Goal: Task Accomplishment & Management: Manage account settings

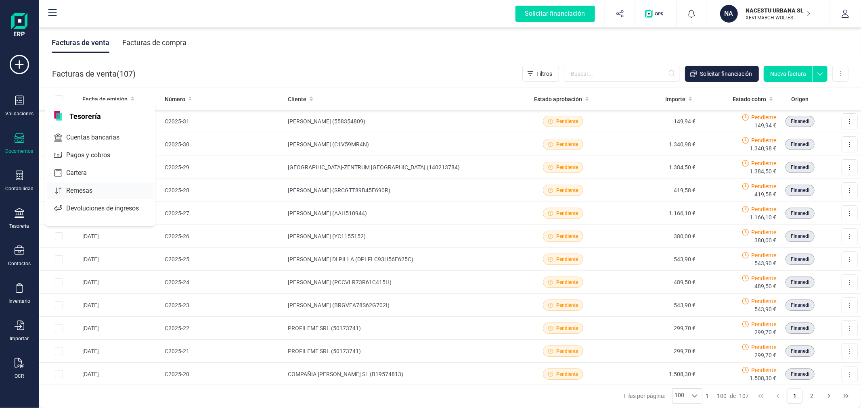
click at [86, 191] on span "Remesas" at bounding box center [85, 191] width 44 height 10
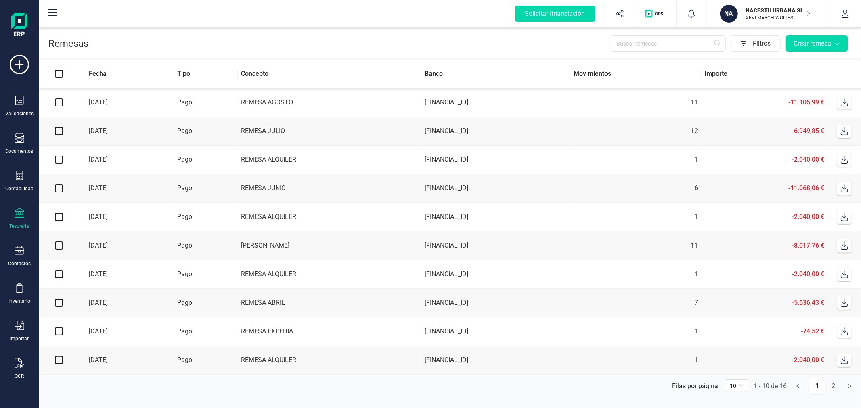
click at [236, 106] on td "Pago" at bounding box center [206, 102] width 64 height 29
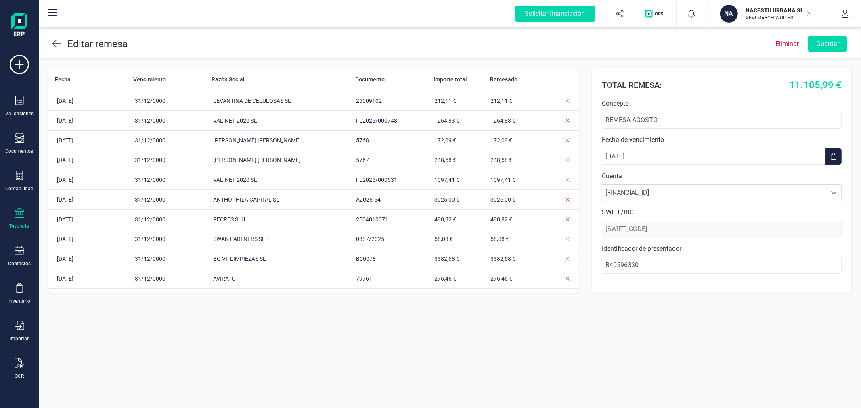
click at [786, 44] on p "Eliminar" at bounding box center [786, 44] width 23 height 10
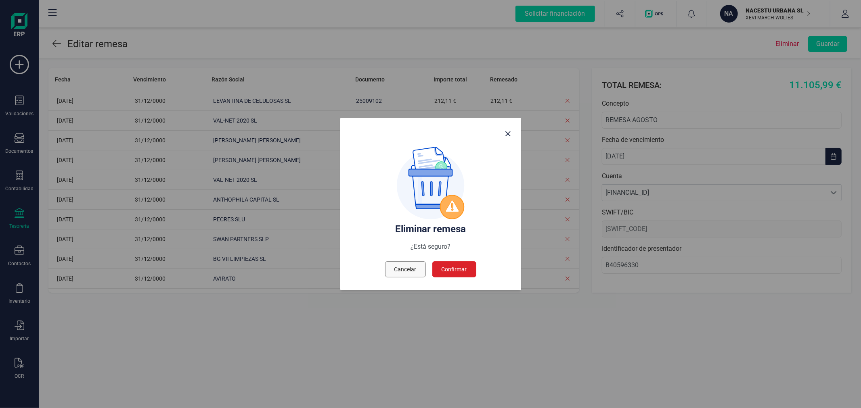
click at [410, 271] on span "Cancelar" at bounding box center [405, 270] width 22 height 8
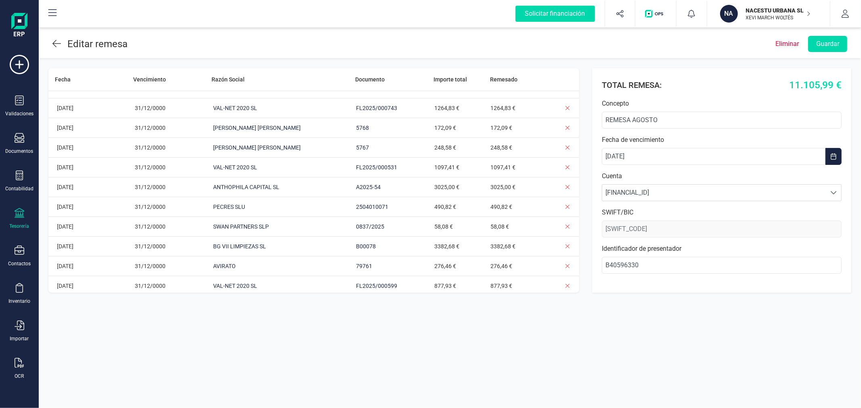
scroll to position [16, 0]
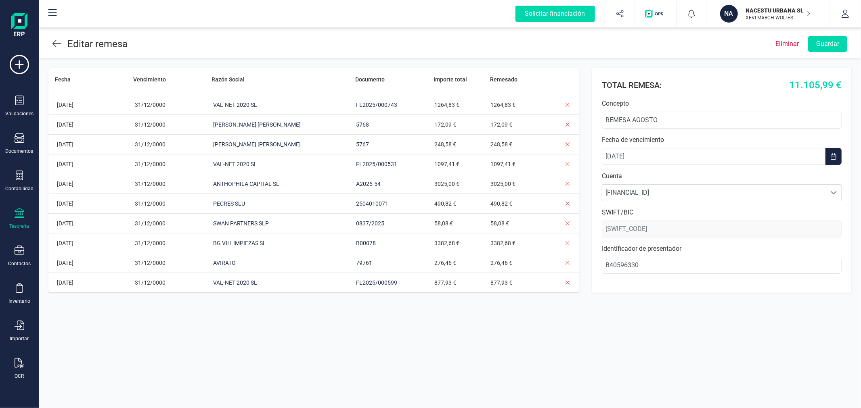
click at [790, 39] on p "Eliminar" at bounding box center [786, 44] width 23 height 10
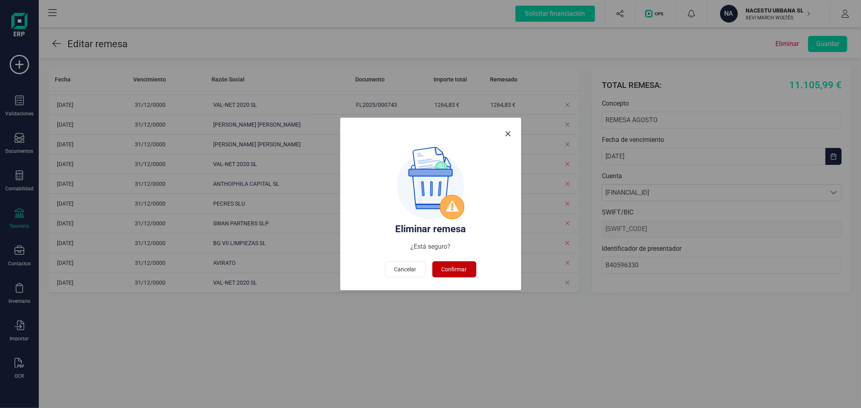
click at [459, 263] on button "Confirmar" at bounding box center [454, 270] width 44 height 16
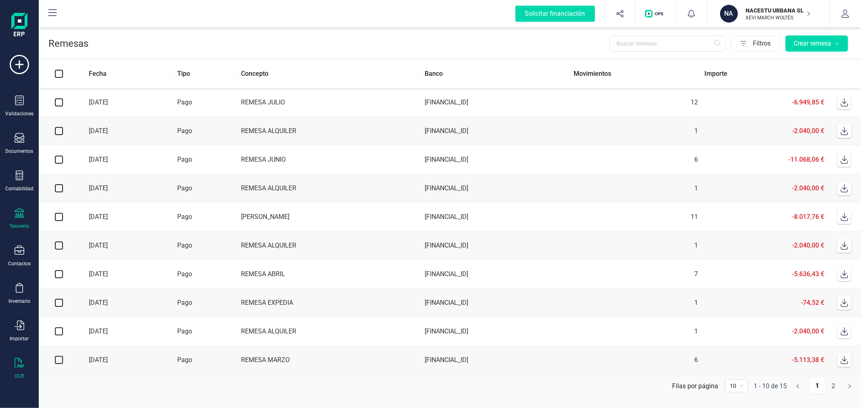
click at [19, 369] on div at bounding box center [20, 364] width 10 height 12
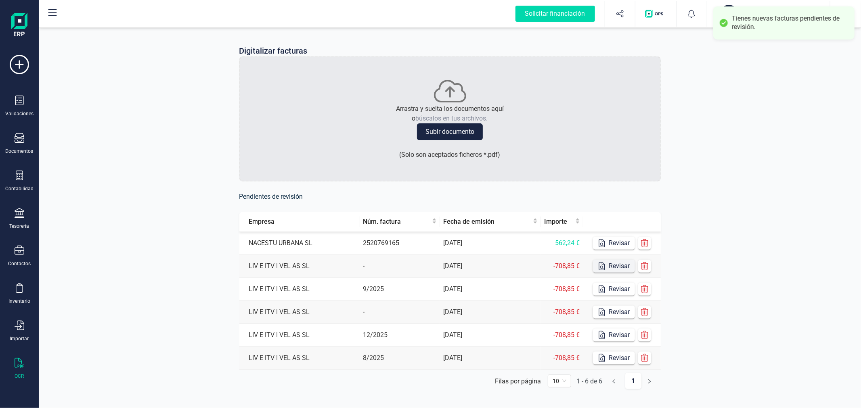
click at [613, 240] on button "Revisar" at bounding box center [614, 243] width 42 height 13
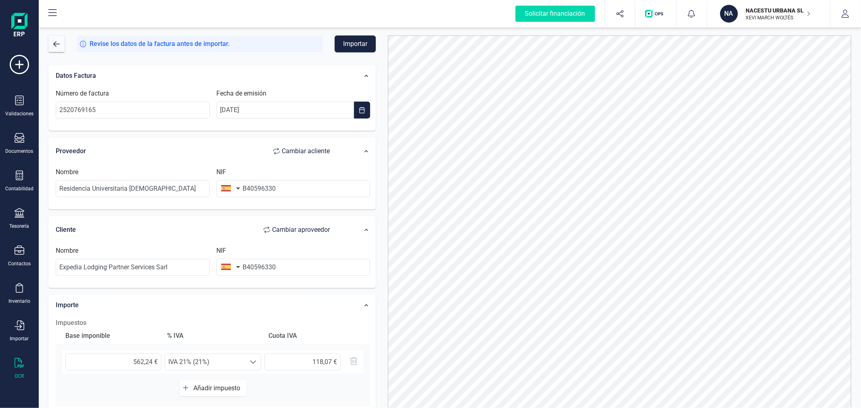
click at [301, 230] on span "Cambiar a proveedor" at bounding box center [301, 230] width 58 height 10
type input "Expedia Lodging Partner Services Sarl"
type input "Residencia Universitaria [DEMOGRAPHIC_DATA]"
click at [235, 192] on button "button" at bounding box center [228, 188] width 25 height 16
click at [231, 212] on input "text" at bounding box center [274, 211] width 107 height 17
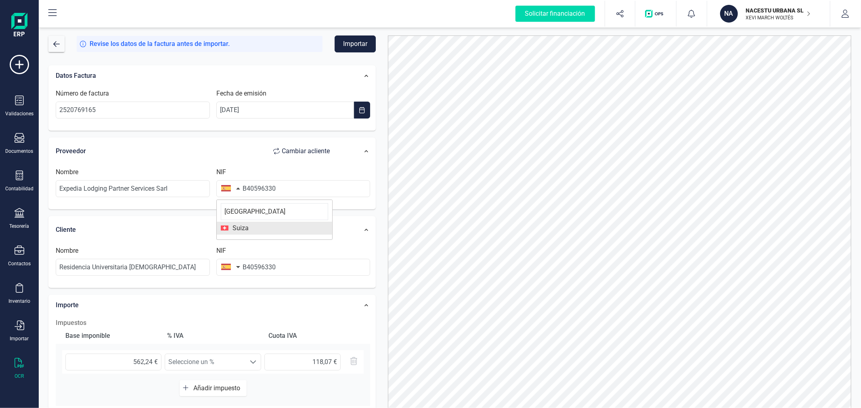
type input "[GEOGRAPHIC_DATA]"
click at [253, 224] on span "Suiza" at bounding box center [274, 229] width 107 height 10
click at [285, 186] on input "B40596330" at bounding box center [293, 188] width 154 height 17
type input "115256336"
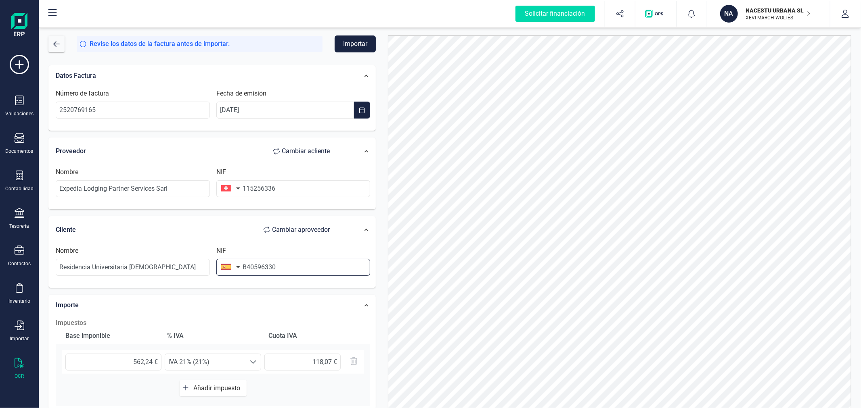
drag, startPoint x: 301, startPoint y: 266, endPoint x: 329, endPoint y: 274, distance: 29.2
click at [313, 268] on input "B40596330" at bounding box center [293, 267] width 154 height 17
type input "B40596330"
click at [332, 284] on li "B40596330" at bounding box center [293, 288] width 154 height 16
type input "NACESTU URBANA SL"
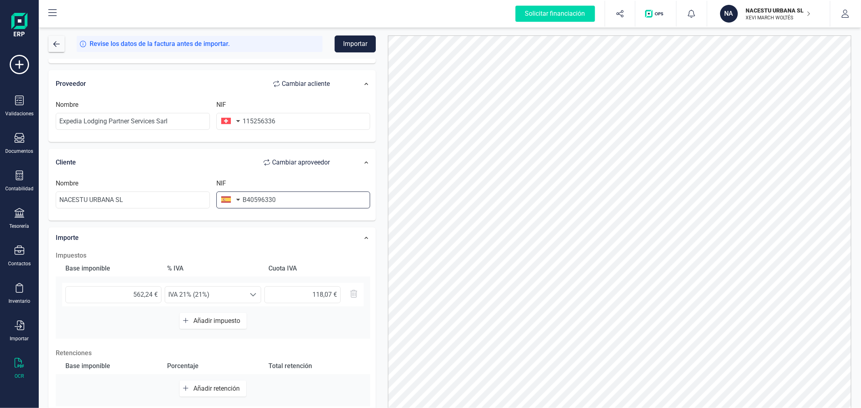
scroll to position [90, 0]
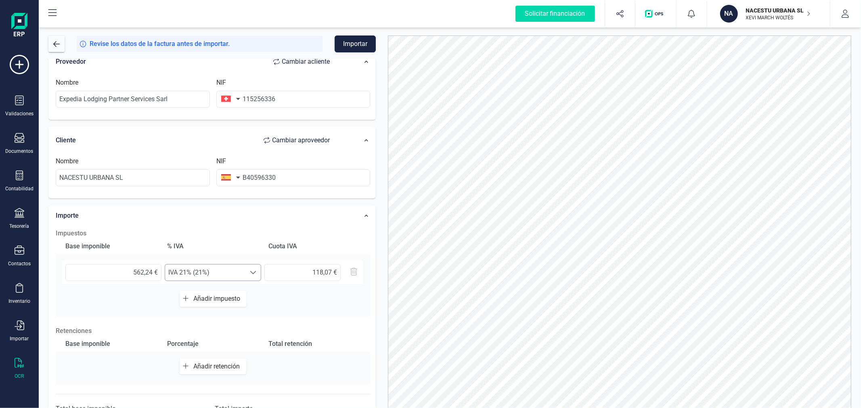
click at [233, 273] on span "IVA 21% (21%)" at bounding box center [205, 273] width 80 height 16
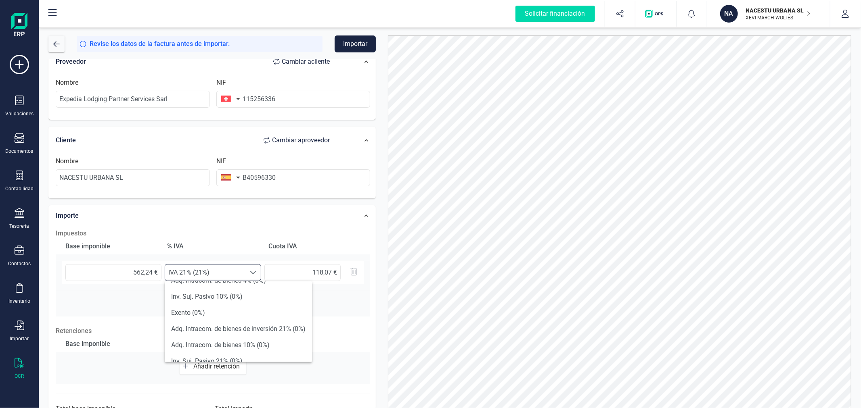
scroll to position [179, 0]
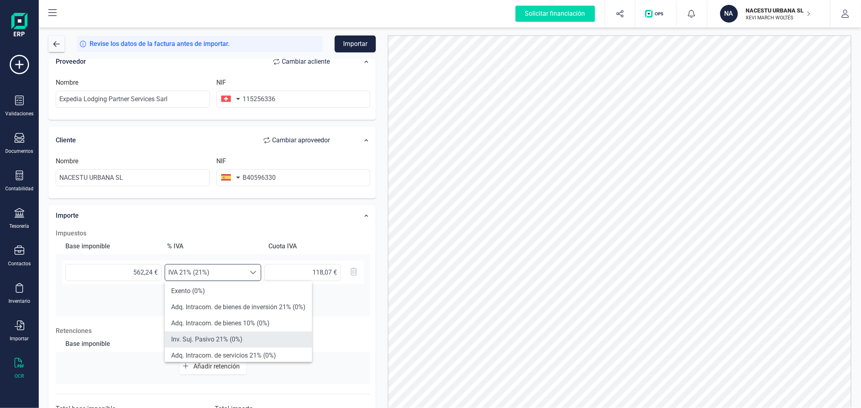
click at [255, 337] on li "Inv. Suj. Pasivo 21% (0%)" at bounding box center [238, 340] width 147 height 16
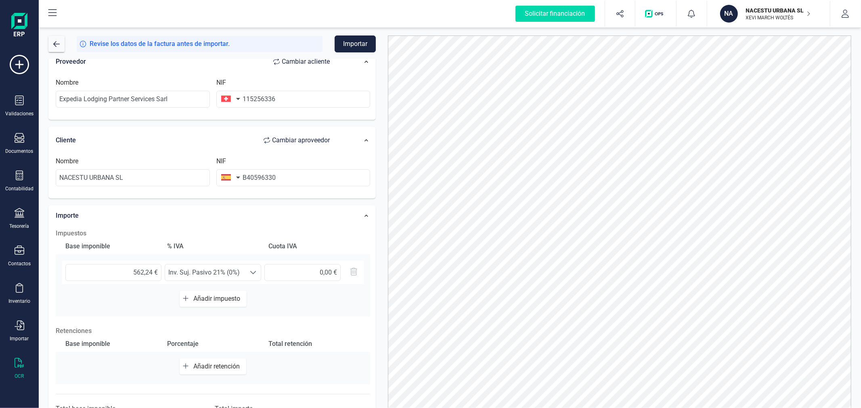
click at [386, 217] on div at bounding box center [619, 230] width 475 height 388
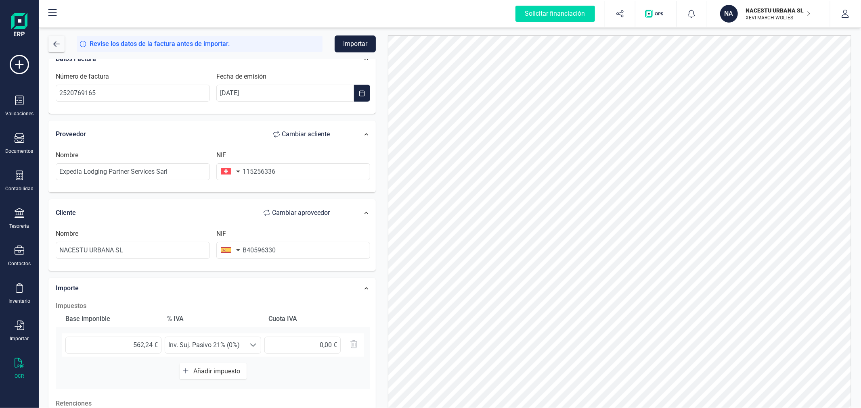
scroll to position [0, 0]
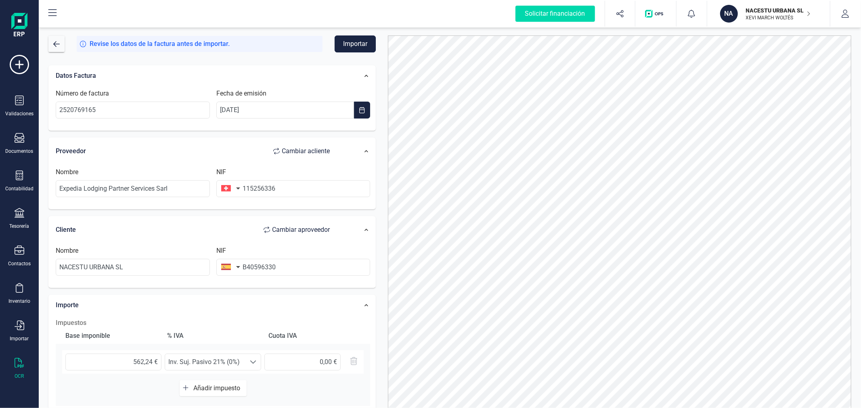
click at [358, 41] on button "Importar" at bounding box center [355, 44] width 41 height 17
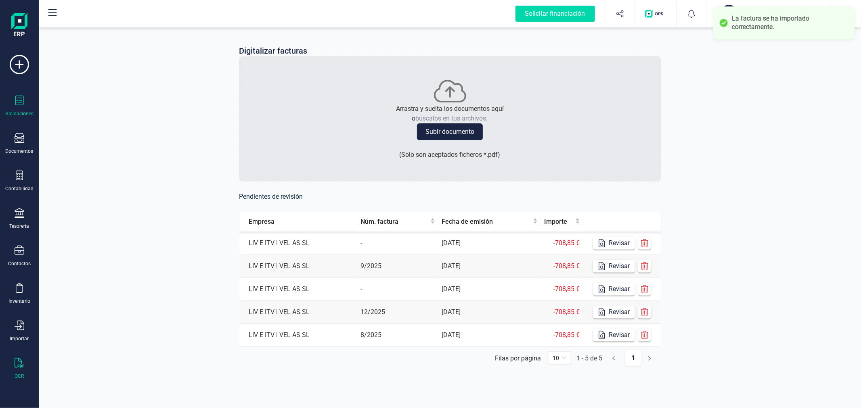
click at [12, 100] on div "Validaciones" at bounding box center [19, 106] width 32 height 21
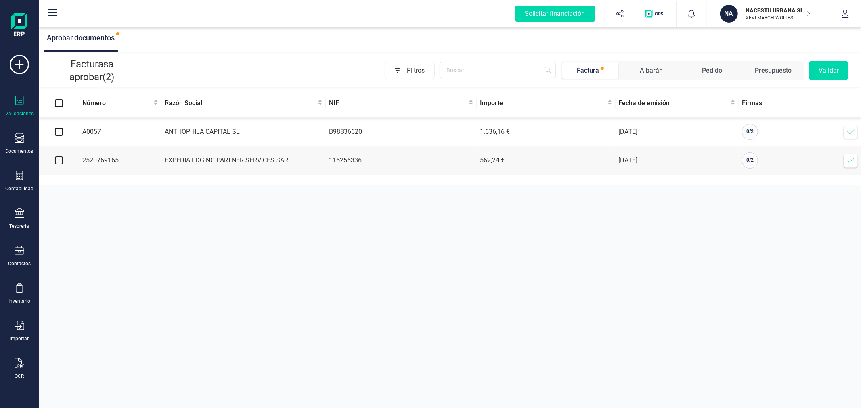
click at [851, 133] on icon at bounding box center [850, 132] width 7 height 5
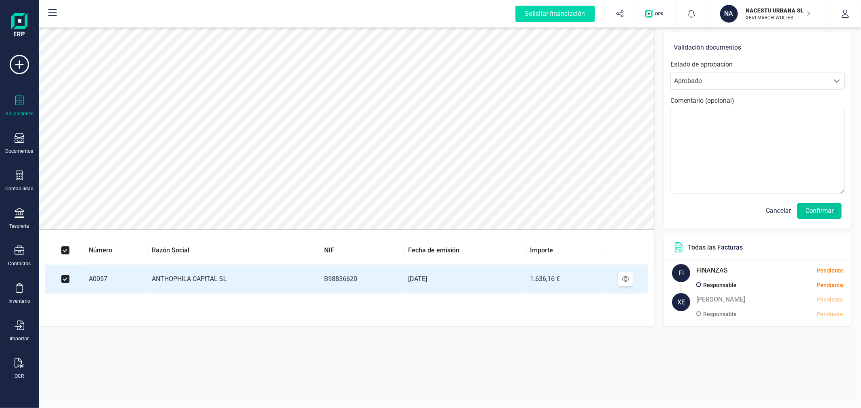
click at [823, 208] on button "Confirmar" at bounding box center [819, 211] width 44 height 16
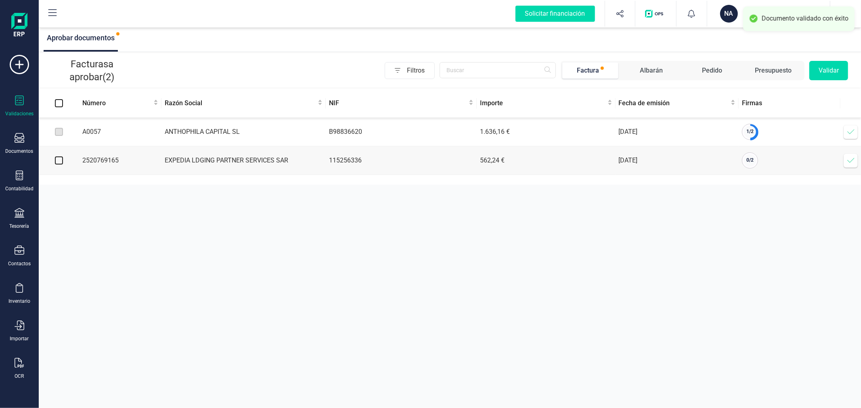
click at [849, 159] on icon at bounding box center [851, 161] width 8 height 8
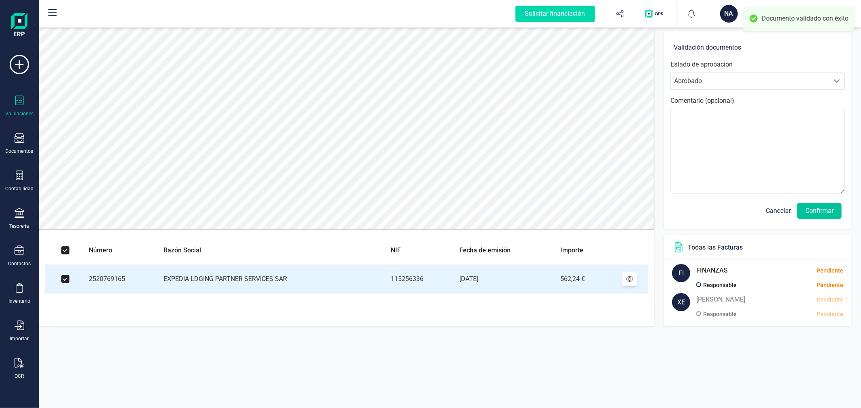
click at [821, 213] on button "Confirmar" at bounding box center [819, 211] width 44 height 16
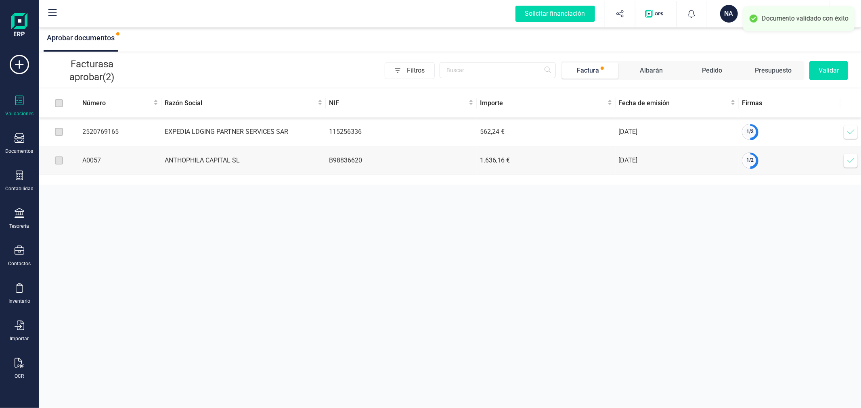
click at [855, 129] on span at bounding box center [851, 132] width 16 height 16
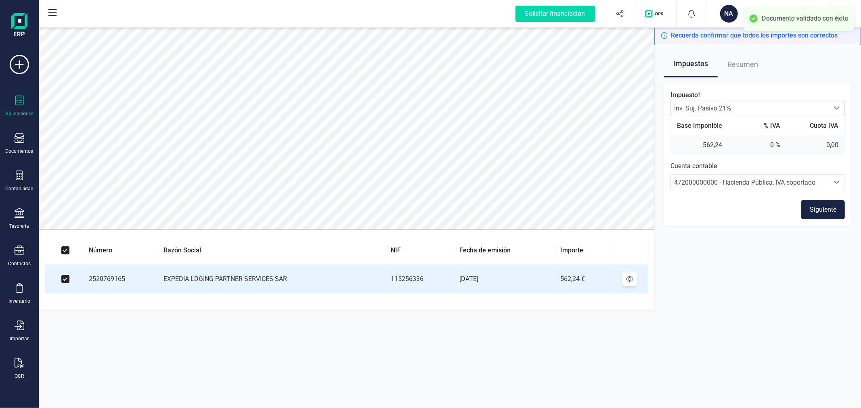
click at [819, 205] on button "Siguiente" at bounding box center [823, 209] width 44 height 19
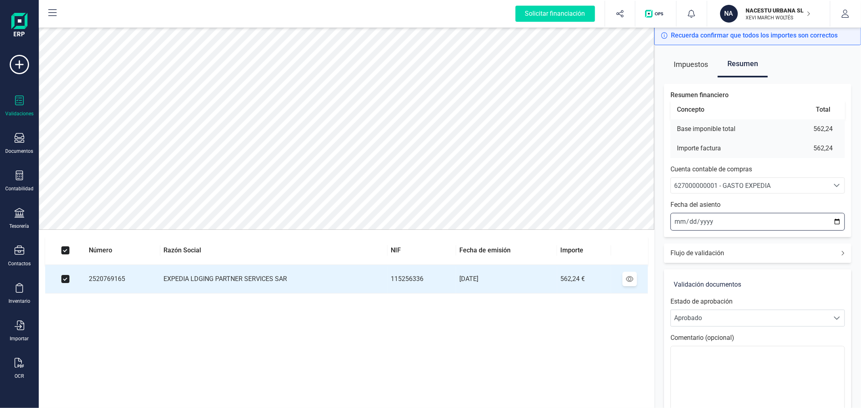
click at [838, 224] on input "[DATE]" at bounding box center [757, 222] width 174 height 18
type input "[DATE]"
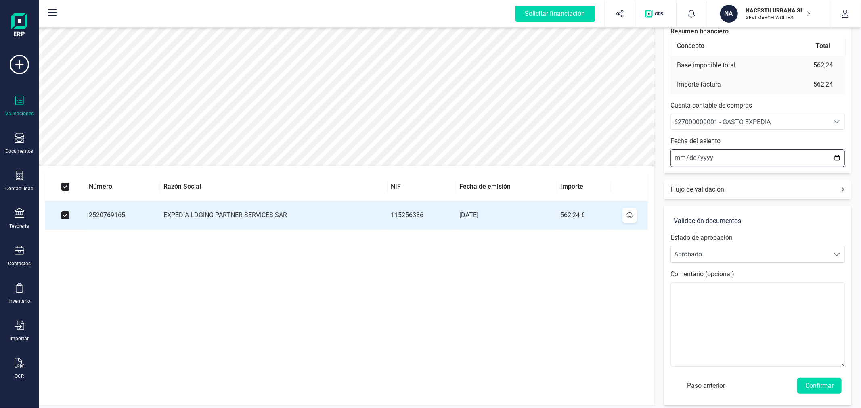
scroll to position [67, 0]
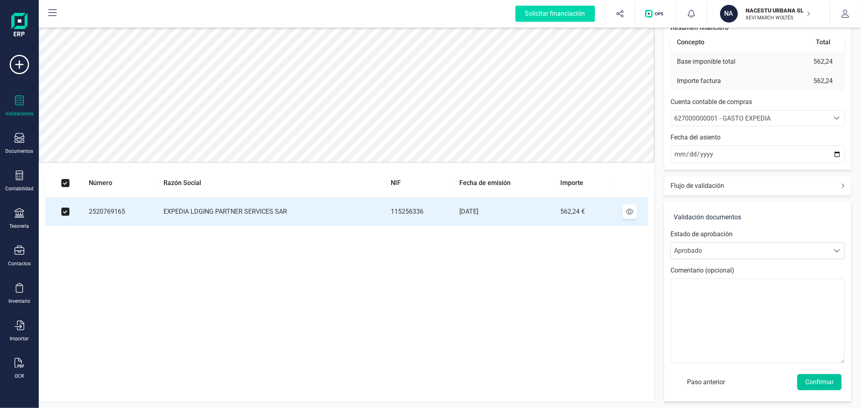
click at [828, 380] on button "Confirmar" at bounding box center [819, 383] width 44 height 16
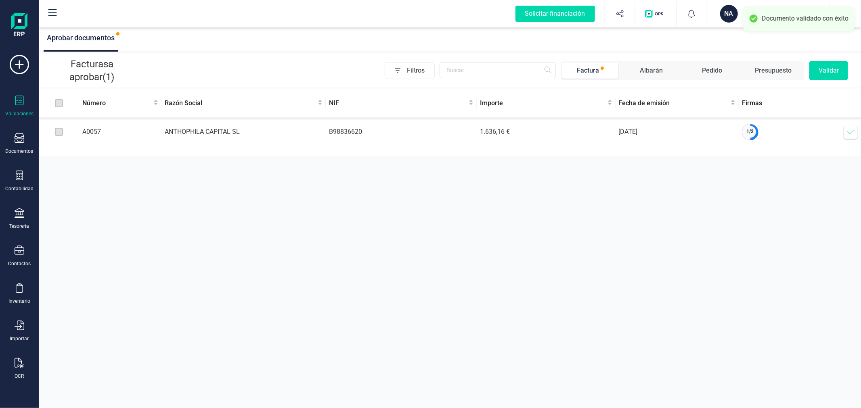
click at [850, 130] on icon at bounding box center [851, 132] width 8 height 8
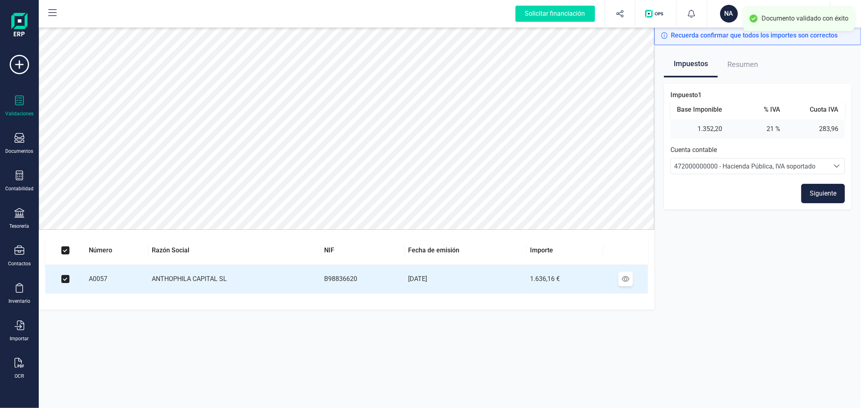
click at [828, 192] on button "Siguiente" at bounding box center [823, 193] width 44 height 19
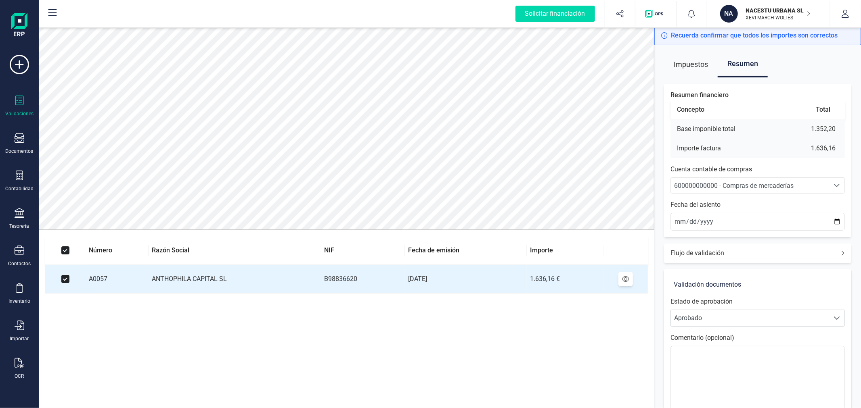
click at [823, 186] on div "600000000000 - Compras de mercaderías" at bounding box center [750, 186] width 152 height 10
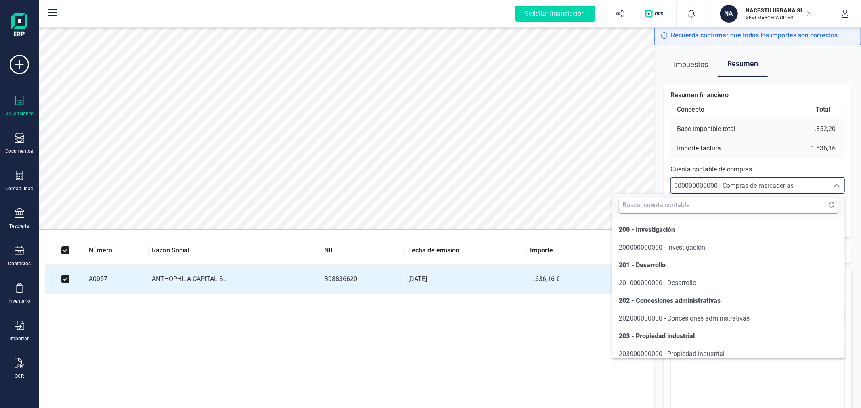
scroll to position [3891, 0]
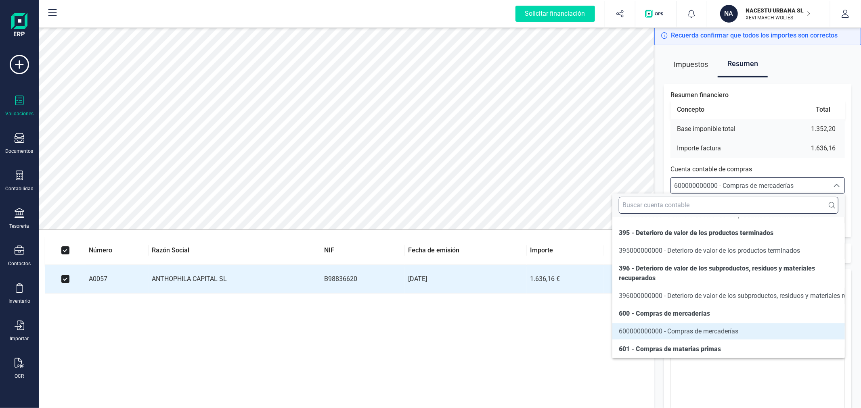
click at [766, 210] on input "text" at bounding box center [729, 205] width 220 height 17
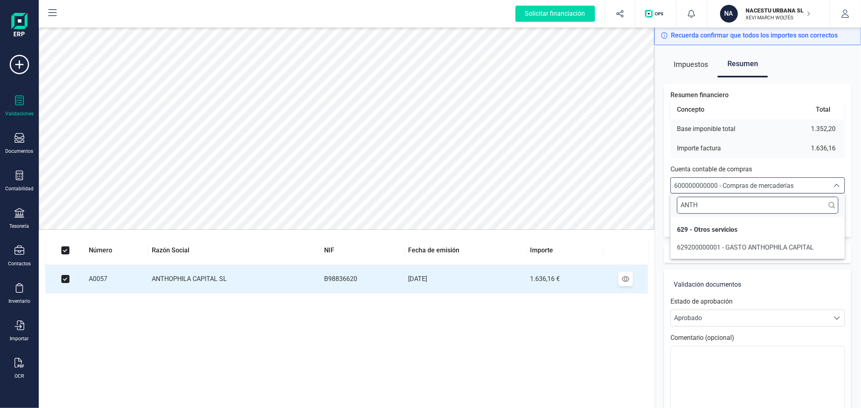
scroll to position [0, 0]
type input "ANTHO"
click at [775, 255] on li "629200000001 - GASTO ANTHOPHILA CAPITAL" at bounding box center [757, 248] width 174 height 16
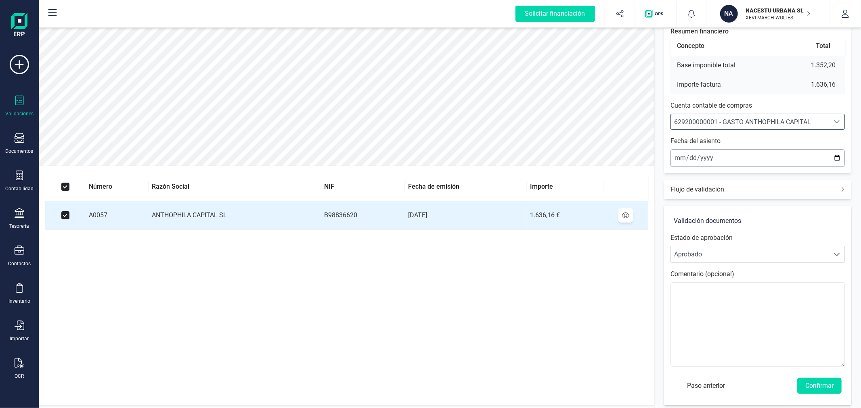
scroll to position [67, 0]
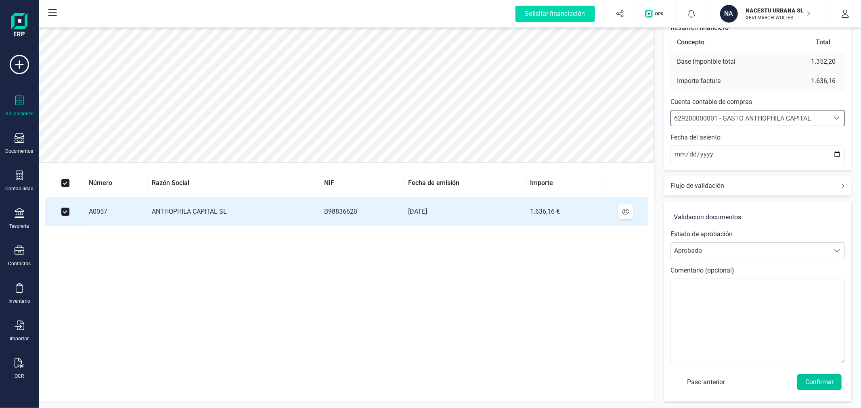
click at [827, 379] on button "Confirmar" at bounding box center [819, 383] width 44 height 16
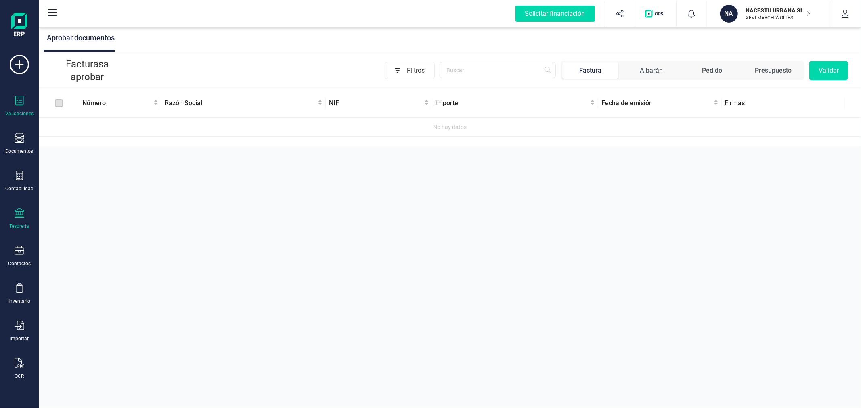
click at [17, 218] on icon at bounding box center [20, 213] width 10 height 10
click at [121, 175] on div "Cartera" at bounding box center [100, 173] width 107 height 16
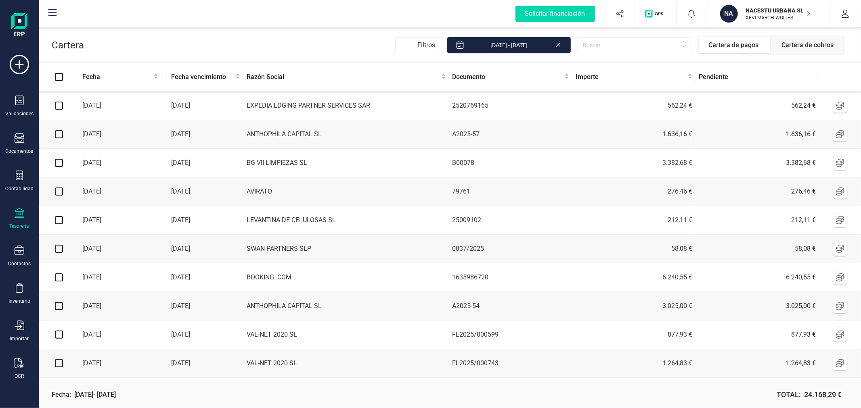
click at [57, 101] on label at bounding box center [59, 105] width 8 height 9
click at [57, 102] on input "checkbox" at bounding box center [59, 106] width 8 height 8
checkbox input "true"
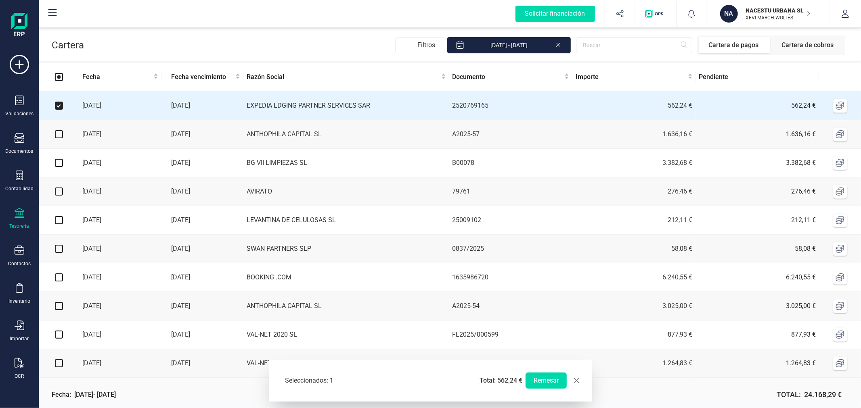
click at [59, 134] on input "checkbox" at bounding box center [59, 134] width 8 height 8
checkbox input "true"
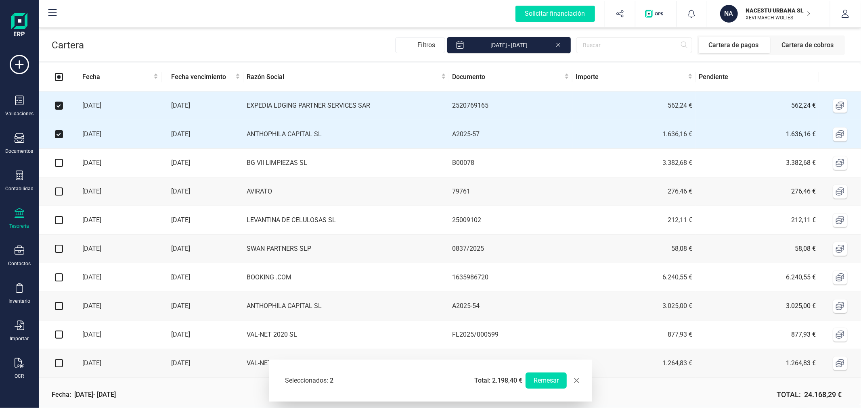
click at [58, 165] on input "checkbox" at bounding box center [59, 163] width 8 height 8
checkbox input "true"
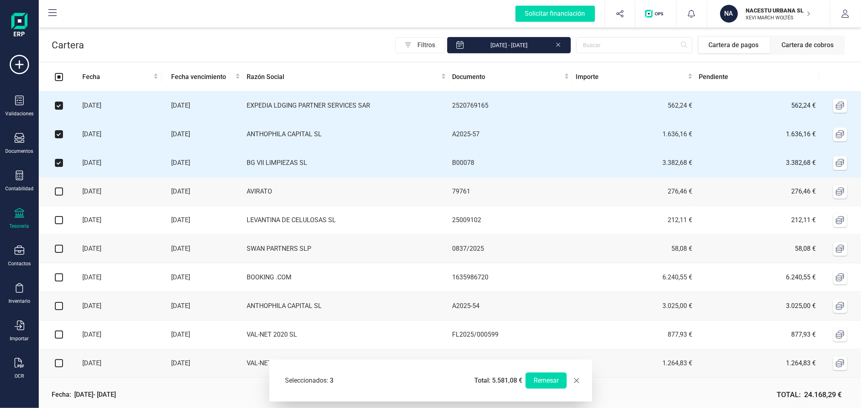
click at [57, 195] on input "checkbox" at bounding box center [59, 192] width 8 height 8
checkbox input "true"
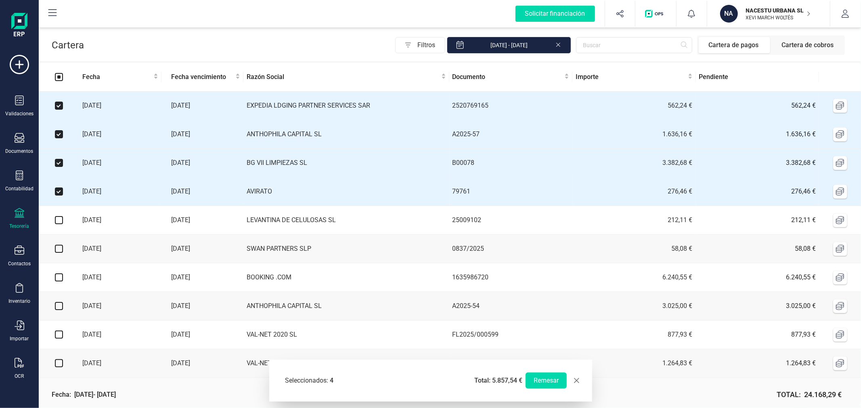
click at [59, 222] on input "checkbox" at bounding box center [59, 220] width 8 height 8
checkbox input "true"
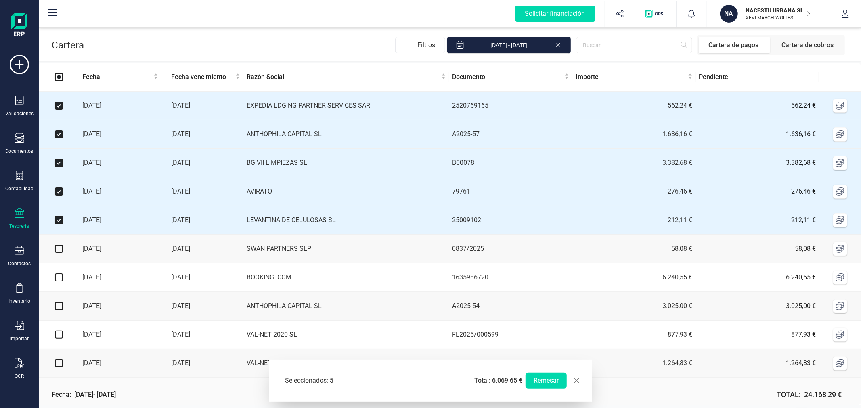
click at [59, 249] on input "checkbox" at bounding box center [59, 249] width 8 height 8
checkbox input "true"
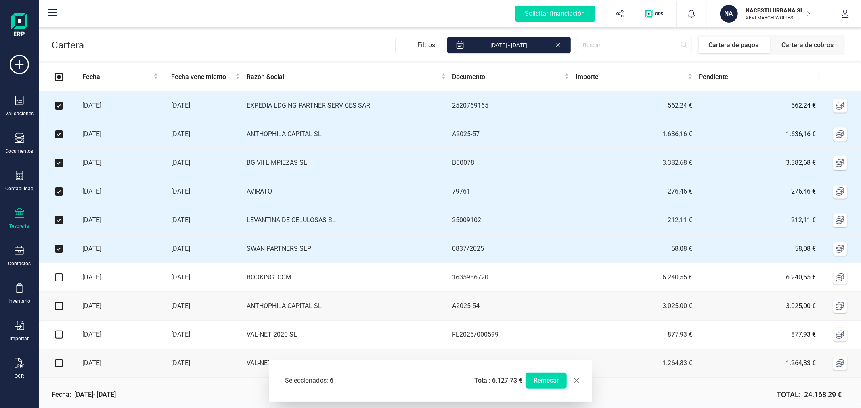
click at [57, 307] on input "checkbox" at bounding box center [59, 306] width 8 height 8
checkbox input "true"
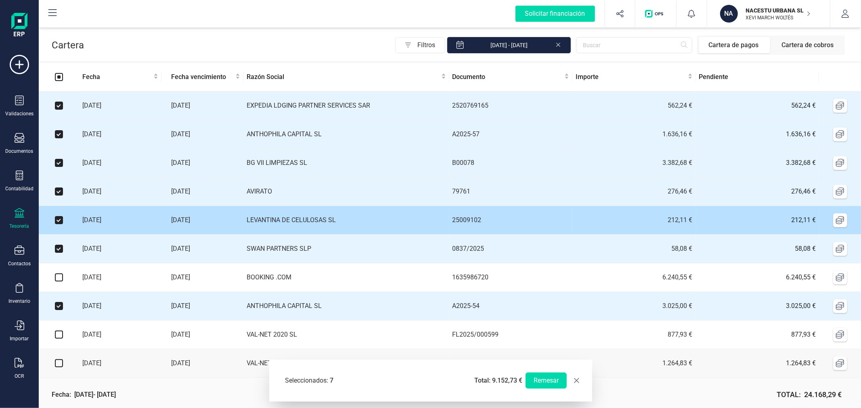
scroll to position [34, 0]
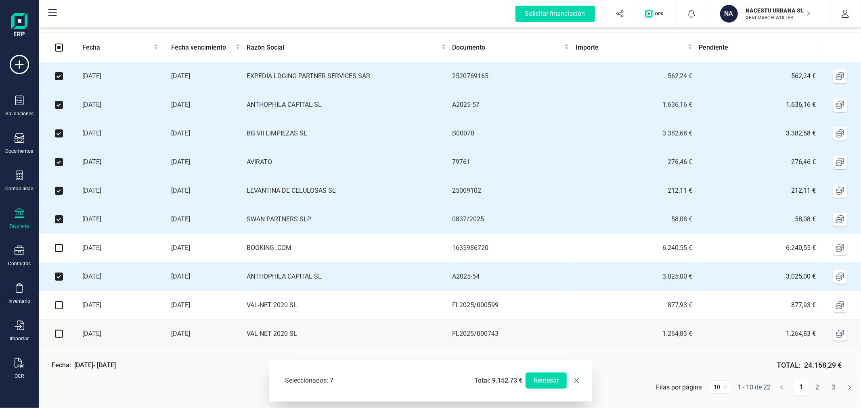
click at [63, 304] on td at bounding box center [59, 305] width 40 height 29
click at [56, 306] on input "checkbox" at bounding box center [59, 306] width 8 height 8
checkbox input "true"
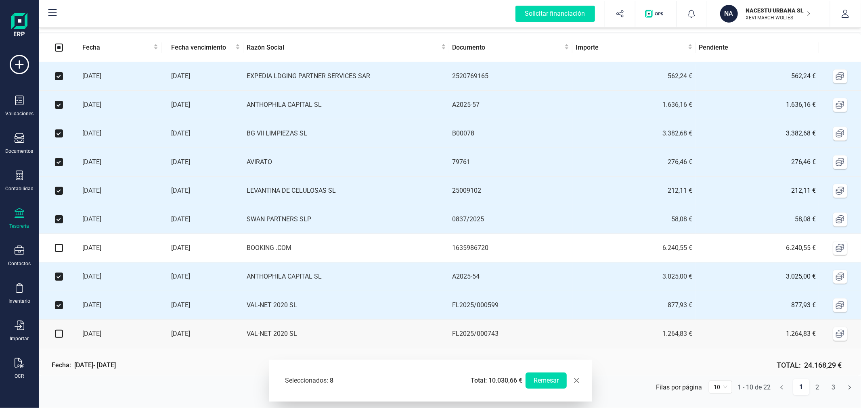
click at [56, 332] on input "checkbox" at bounding box center [59, 334] width 8 height 8
checkbox input "true"
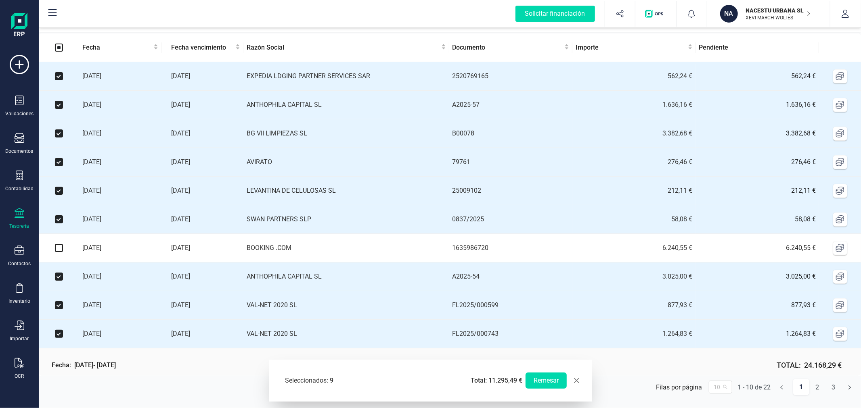
click at [728, 387] on div "10" at bounding box center [720, 387] width 23 height 13
click at [723, 374] on div "100" at bounding box center [720, 371] width 10 height 9
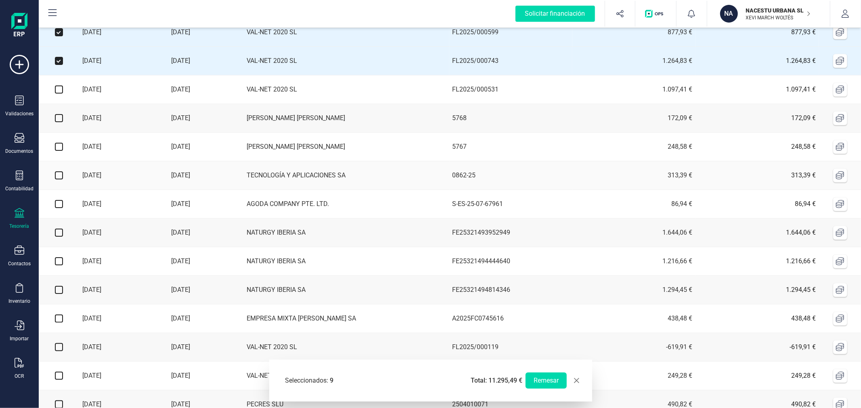
scroll to position [304, 0]
click at [59, 93] on input "checkbox" at bounding box center [59, 89] width 8 height 8
checkbox input "true"
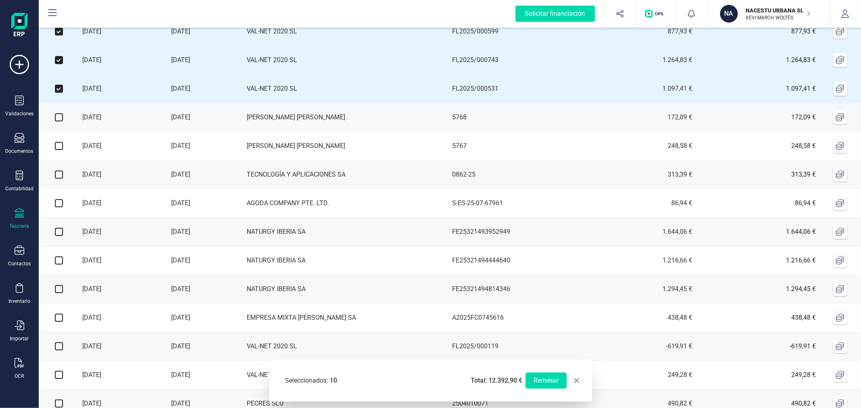
click at [59, 119] on input "checkbox" at bounding box center [59, 117] width 8 height 8
checkbox input "true"
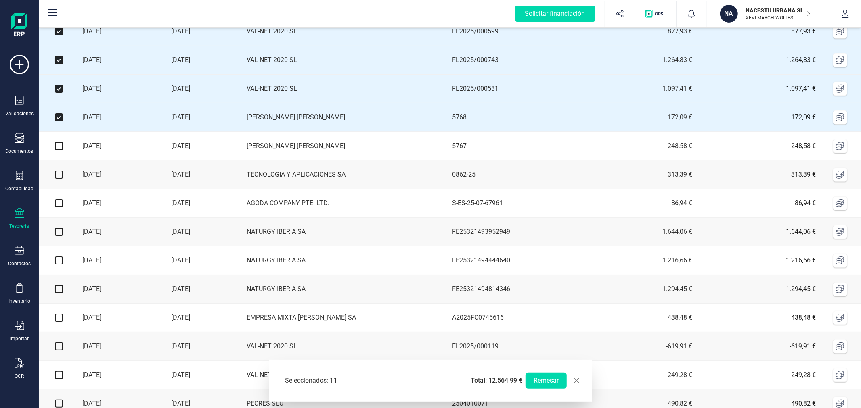
click at [59, 148] on input "checkbox" at bounding box center [59, 146] width 8 height 8
checkbox input "true"
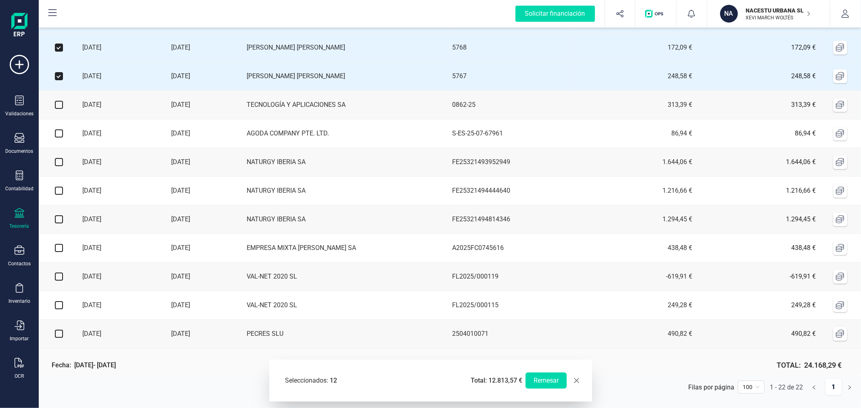
scroll to position [384, 0]
click at [59, 335] on input "checkbox" at bounding box center [59, 334] width 8 height 8
checkbox input "true"
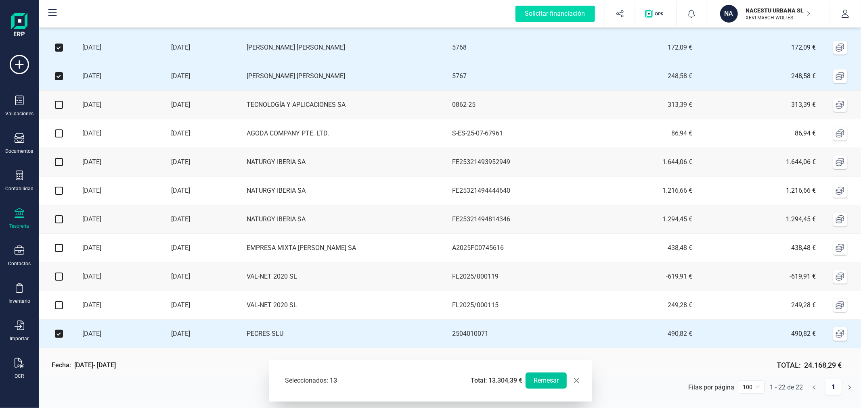
click at [542, 376] on button "Remesar" at bounding box center [546, 381] width 41 height 16
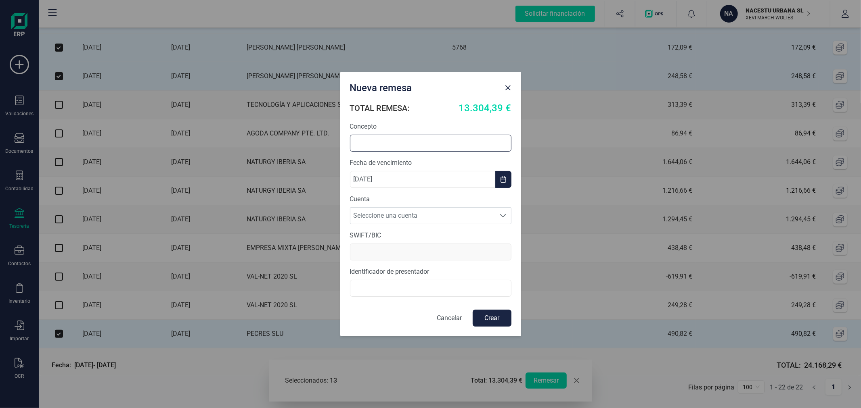
click at [412, 139] on input "text" at bounding box center [430, 143] width 161 height 17
type input "REMESA AGOSTO"
click at [437, 217] on span "Seleccione una cuenta" at bounding box center [422, 216] width 145 height 16
click at [431, 249] on li "[FINANCIAL_ID]" at bounding box center [430, 252] width 161 height 16
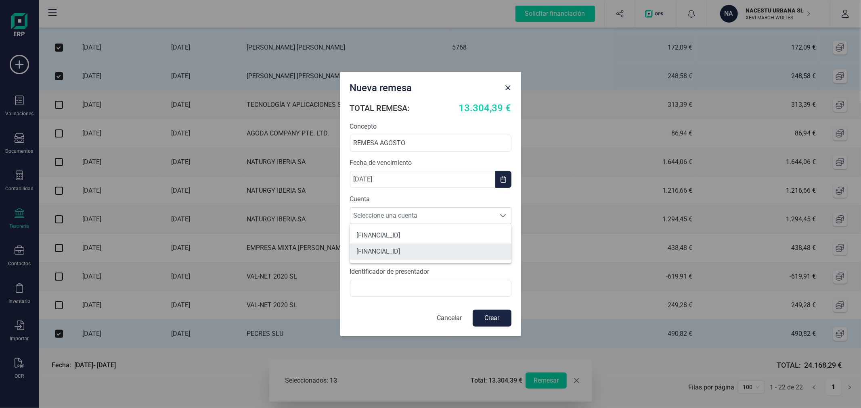
type input "[SWIFT_CODE]"
type input "B40596330"
click at [496, 318] on button "Crear" at bounding box center [492, 318] width 39 height 17
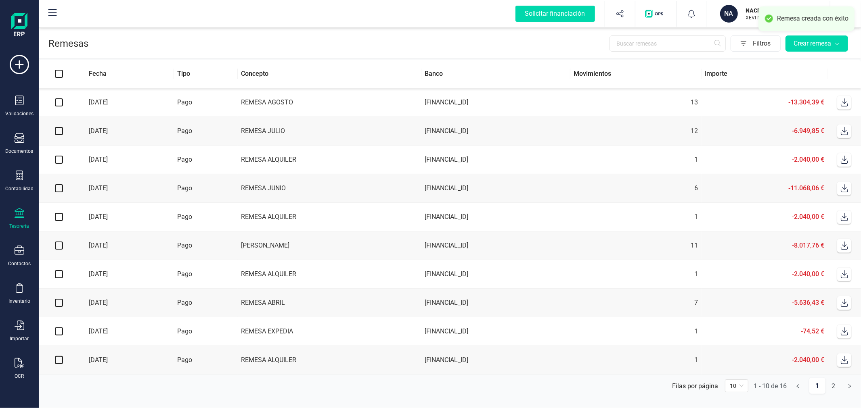
click at [846, 101] on icon at bounding box center [844, 102] width 8 height 8
click at [746, 6] on p "NACESTU URBANA SL" at bounding box center [778, 10] width 65 height 8
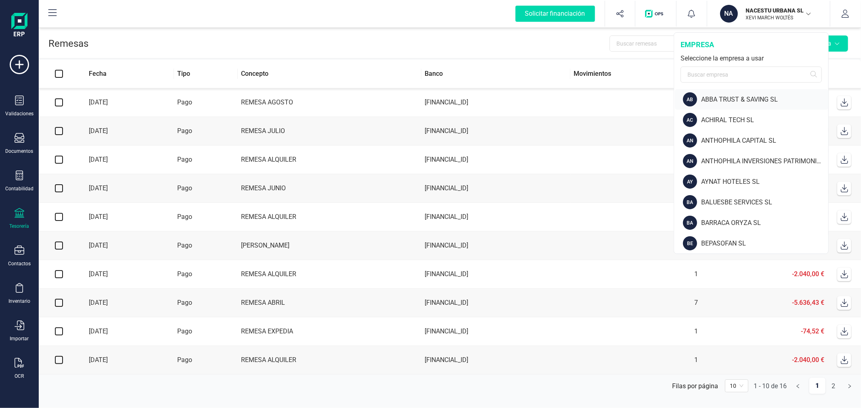
click at [720, 96] on div "ABBA TRUST & SAVING SL" at bounding box center [764, 100] width 127 height 10
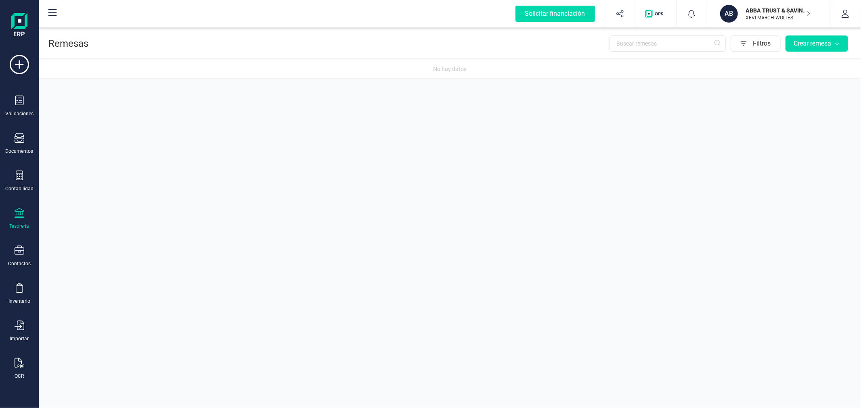
click at [15, 226] on div "Tesorería" at bounding box center [20, 226] width 20 height 6
click at [82, 136] on span "Cuentas bancarias" at bounding box center [98, 138] width 71 height 10
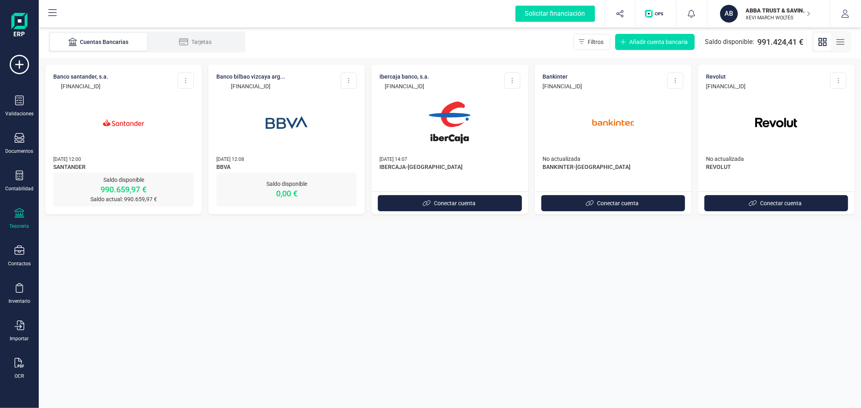
click at [262, 315] on section "Cuentas Bancarias Tarjetas Filtros Añadir cuenta bancaria Saldo disponible: 991…" at bounding box center [450, 217] width 822 height 383
click at [101, 137] on img at bounding box center [124, 123] width 68 height 68
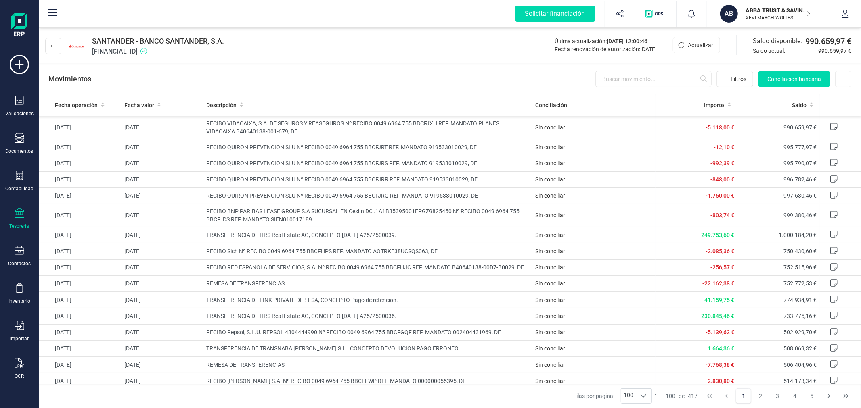
click at [777, 11] on p "ABBA TRUST & SAVING SL" at bounding box center [778, 10] width 65 height 8
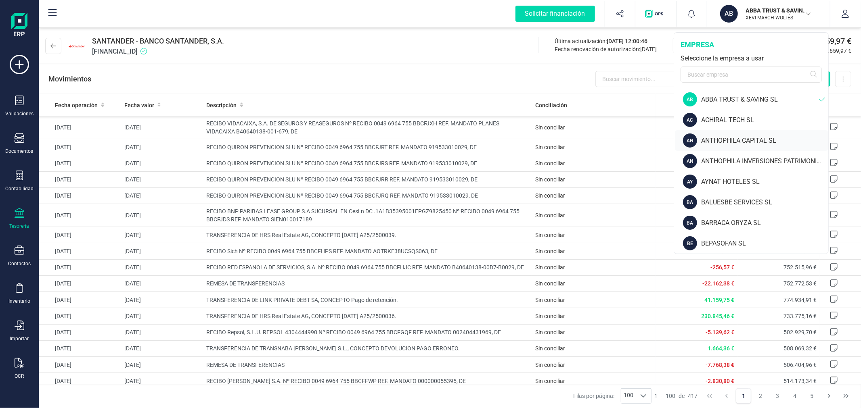
click at [741, 144] on div "ANTHOPHILA CAPITAL SL" at bounding box center [764, 141] width 127 height 10
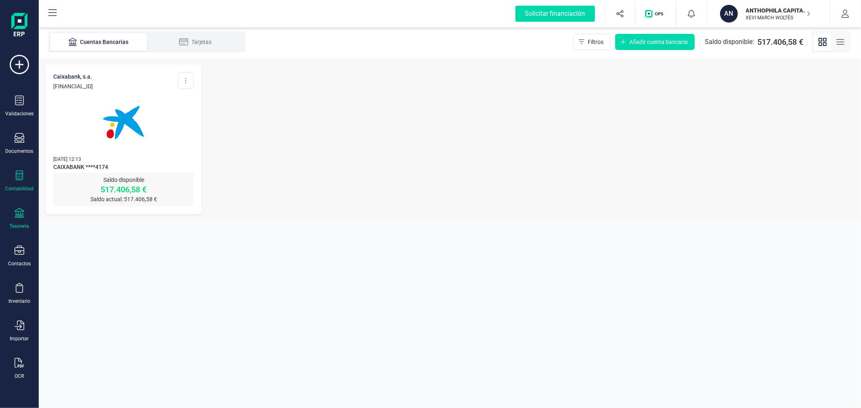
click at [26, 183] on div "Contabilidad" at bounding box center [19, 181] width 32 height 21
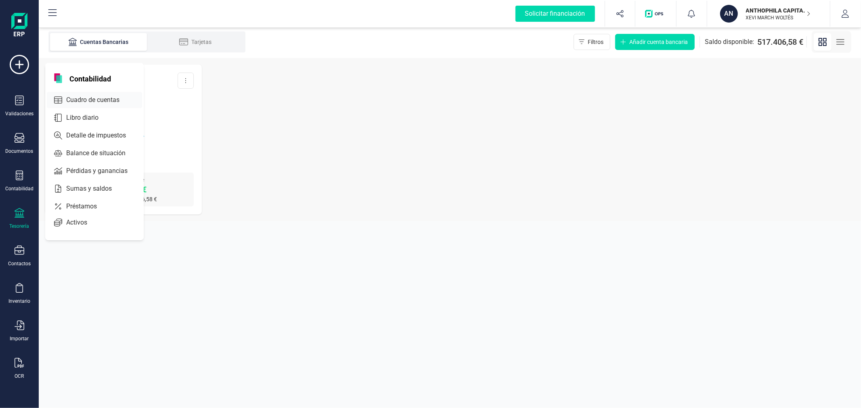
click at [77, 99] on span "Cuadro de cuentas" at bounding box center [98, 100] width 71 height 10
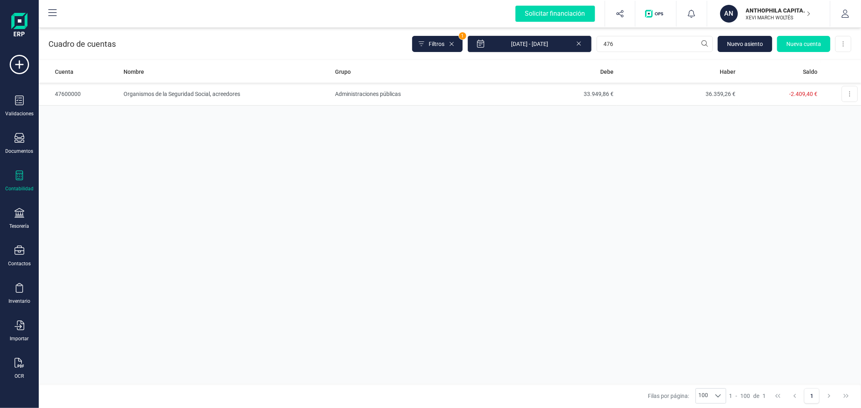
click at [788, 10] on p "ANTHOPHILA CAPITAL SL" at bounding box center [778, 10] width 65 height 8
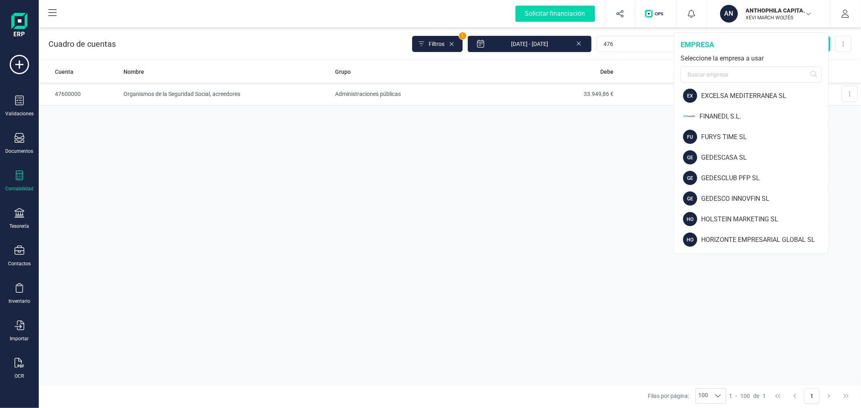
scroll to position [805, 0]
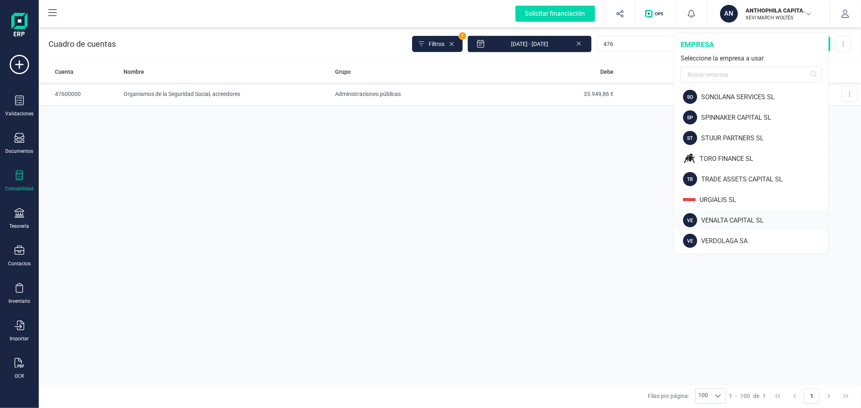
click at [709, 218] on div "VENALTA CAPITAL SL" at bounding box center [764, 221] width 127 height 10
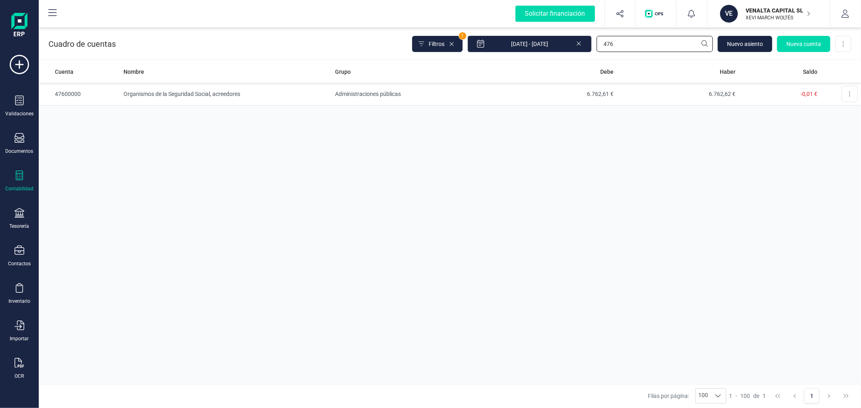
click at [635, 51] on input "476" at bounding box center [655, 44] width 116 height 16
type input "465"
click at [300, 93] on td "Remuneraciones pendientes de pago" at bounding box center [226, 94] width 212 height 23
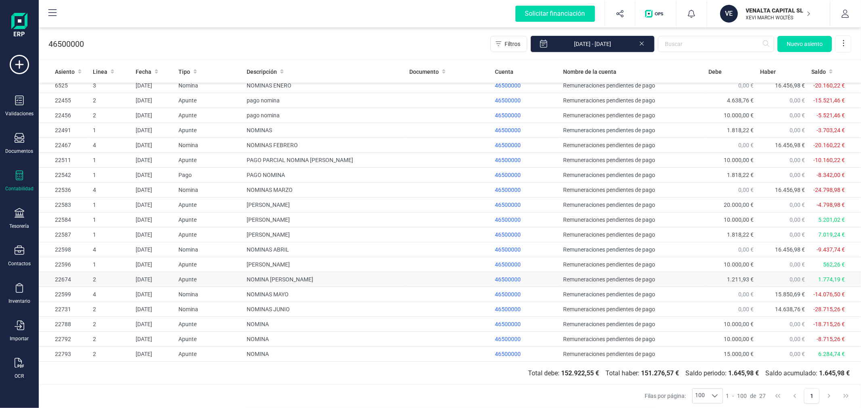
scroll to position [124, 0]
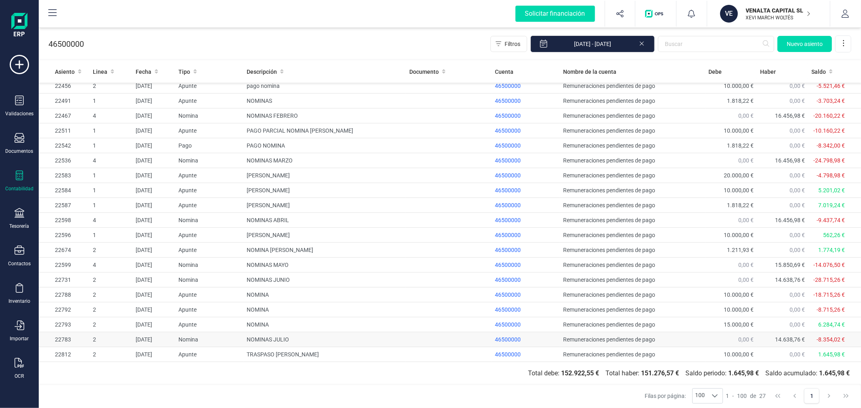
click at [269, 340] on td "NOMINAS JULIO" at bounding box center [324, 340] width 163 height 15
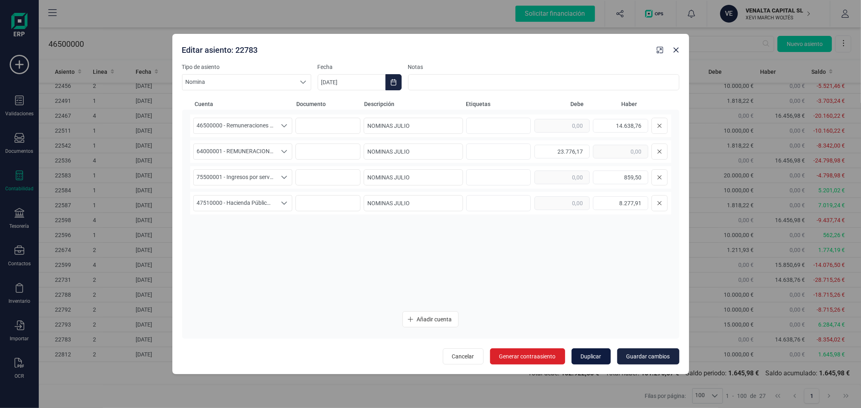
click at [591, 356] on span "Duplicar" at bounding box center [591, 357] width 21 height 8
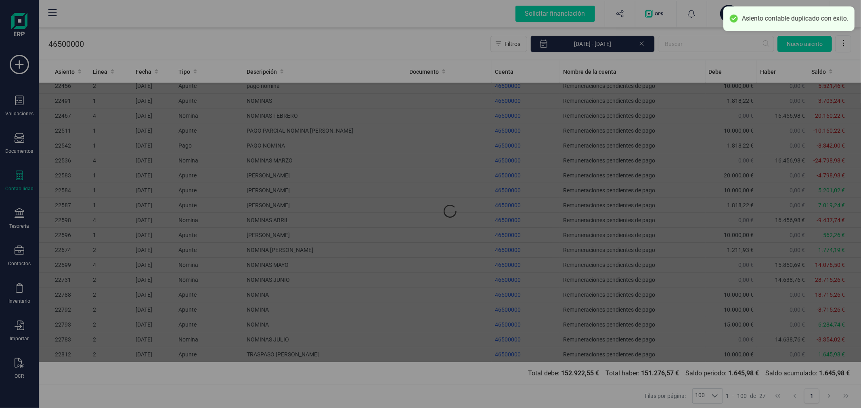
type input "[DATE]"
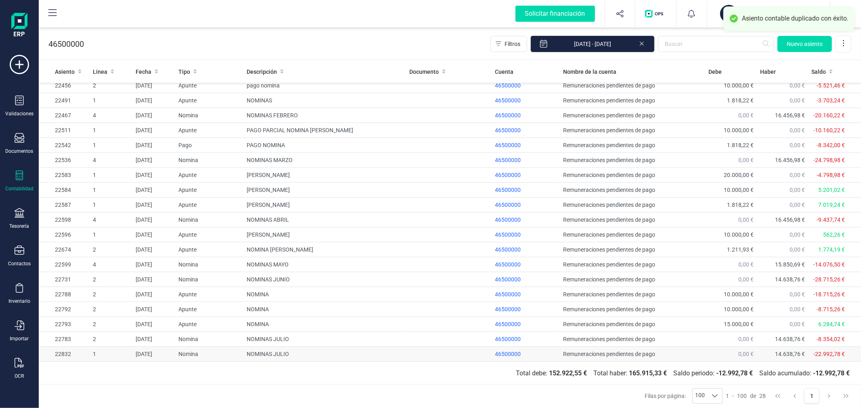
click at [279, 354] on td "NOMINAS JULIO" at bounding box center [324, 354] width 163 height 15
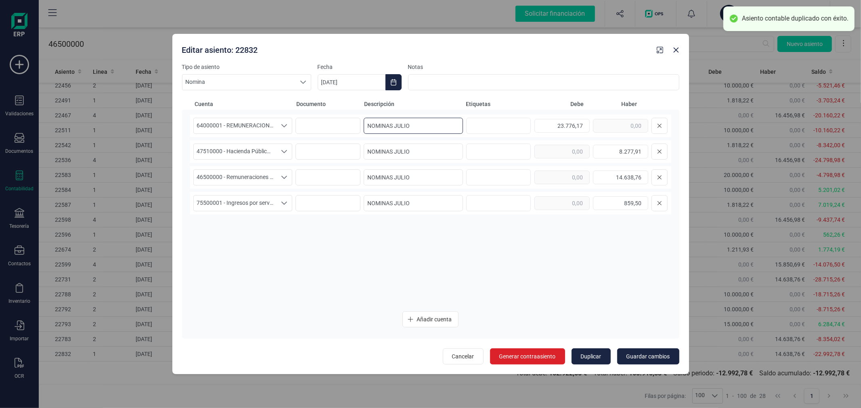
click at [435, 124] on input "NOMINAS JULIO" at bounding box center [413, 126] width 99 height 16
paste input
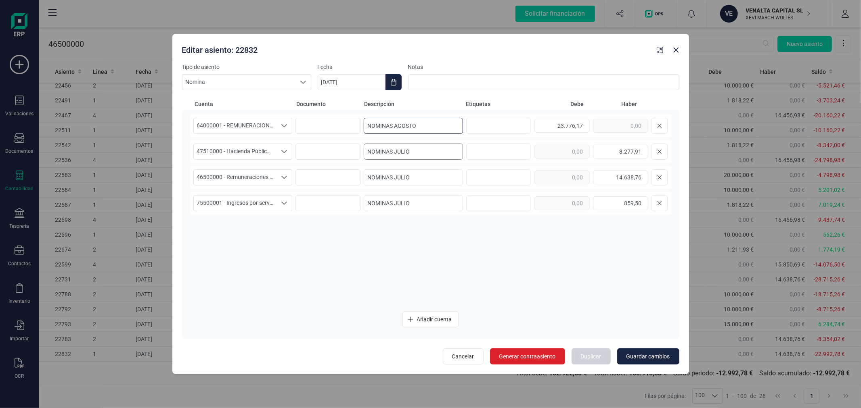
type input "NOMINAS AGOSTO"
click at [423, 146] on input "NOMINAS JULIO" at bounding box center [413, 152] width 99 height 16
paste input "AGOST"
type input "NOMINAS AGOSTO"
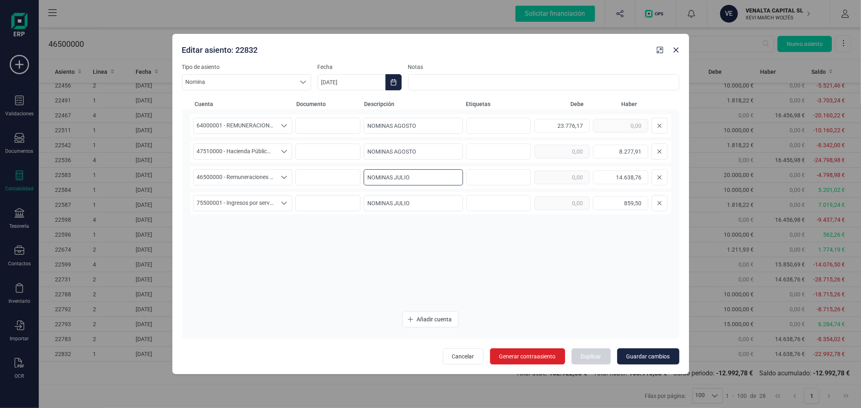
click at [428, 180] on input "NOMINAS JULIO" at bounding box center [413, 178] width 99 height 16
paste input "AGOST"
type input "NOMINAS AGOSTO"
click at [436, 207] on input "NOMINAS JULIO" at bounding box center [413, 203] width 99 height 16
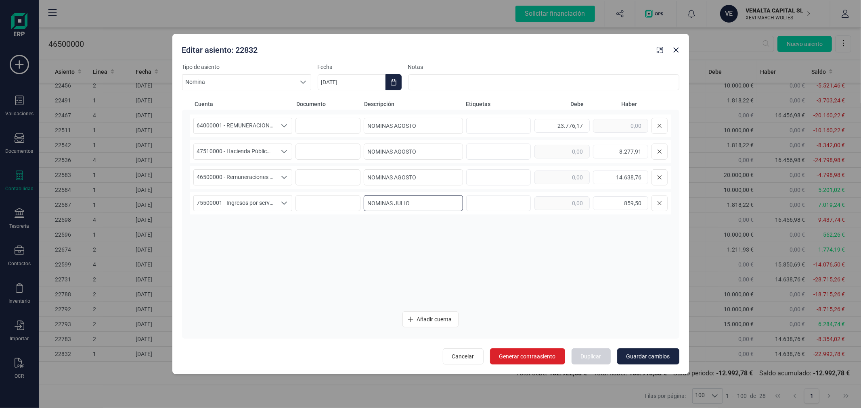
click at [436, 207] on input "NOMINAS JULIO" at bounding box center [413, 203] width 99 height 16
paste input "AGOST"
type input "NOMINAS AGOSTO"
click at [394, 81] on icon "Choose Date" at bounding box center [393, 82] width 6 height 6
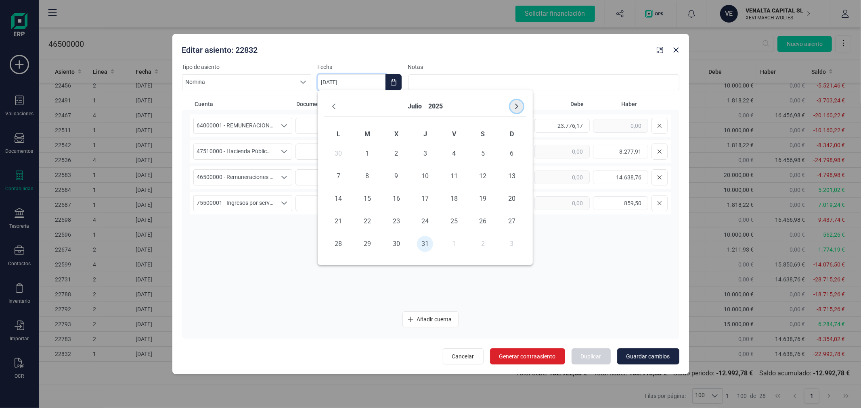
click at [515, 105] on icon "Next Month" at bounding box center [516, 106] width 6 height 6
click at [511, 243] on span "31" at bounding box center [512, 244] width 16 height 16
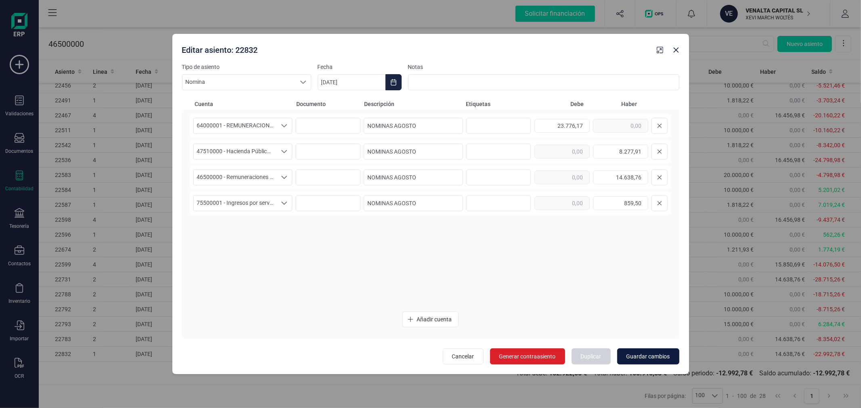
click at [640, 357] on span "Guardar cambios" at bounding box center [648, 357] width 44 height 8
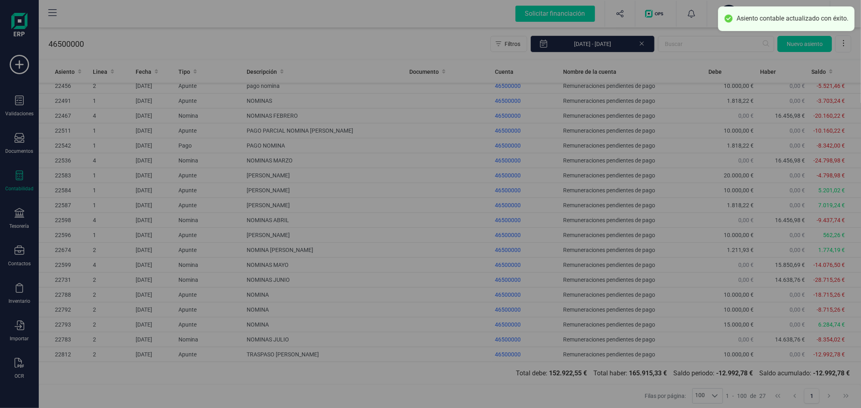
type input "[DATE]"
